Goal: Find specific page/section

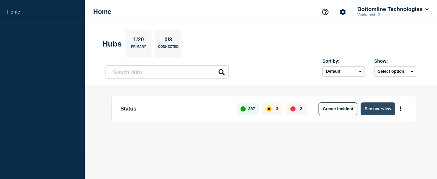
click at [378, 109] on button "See overview" at bounding box center [378, 109] width 34 height 13
click at [378, 110] on button "See overview" at bounding box center [378, 109] width 34 height 13
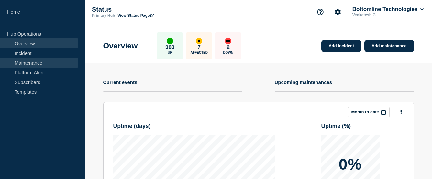
click at [39, 63] on link "Maintenance" at bounding box center [39, 63] width 78 height 10
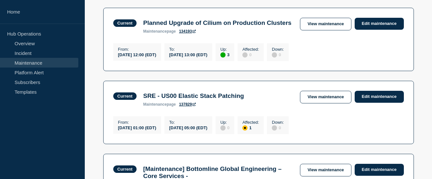
scroll to position [505, 0]
